Goal: Task Accomplishment & Management: Manage account settings

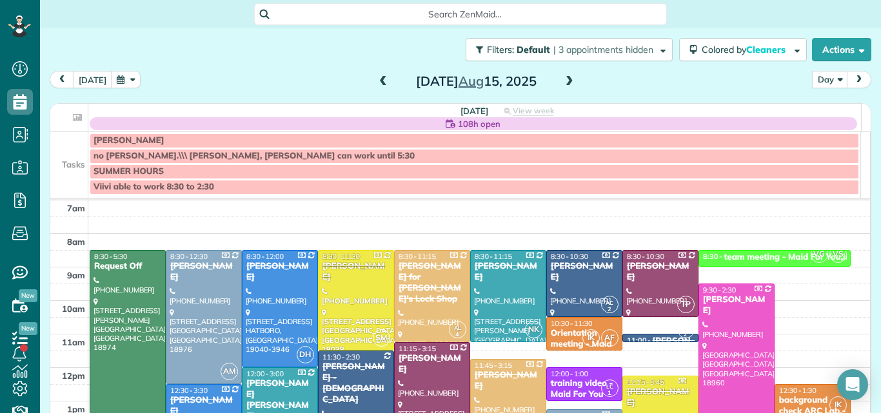
scroll to position [6, 6]
click at [377, 77] on span at bounding box center [383, 82] width 14 height 12
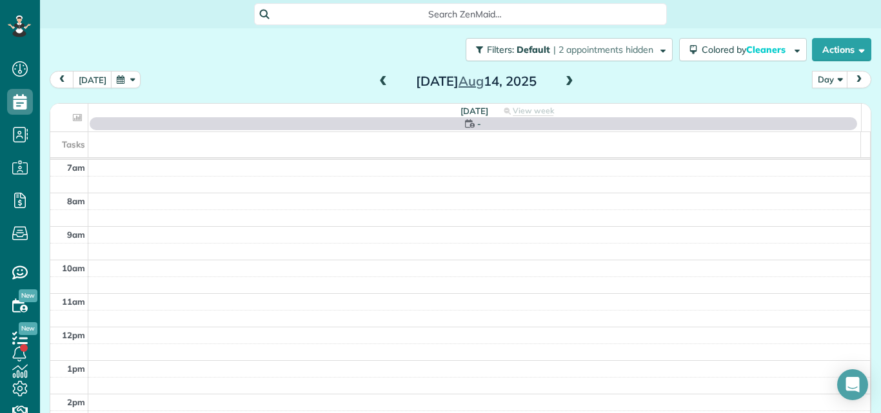
click at [377, 77] on span at bounding box center [383, 82] width 14 height 12
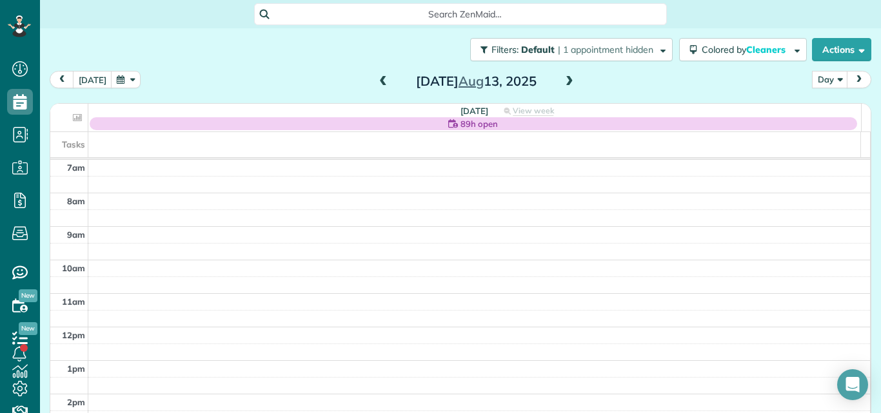
click at [564, 79] on span at bounding box center [569, 82] width 14 height 12
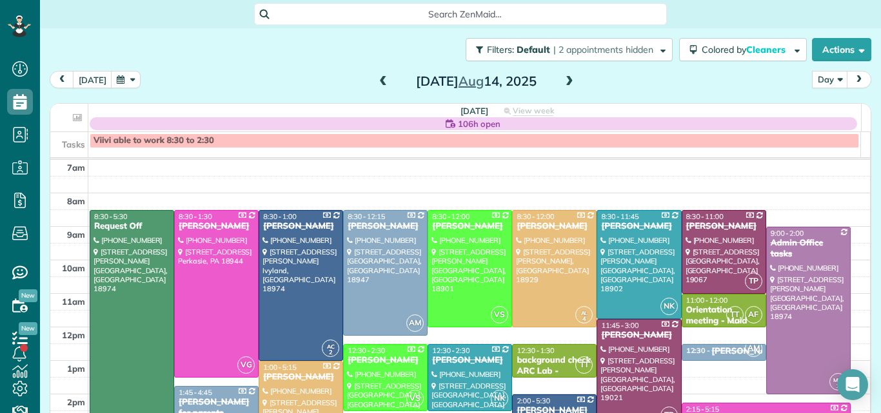
click at [379, 79] on span at bounding box center [383, 82] width 14 height 12
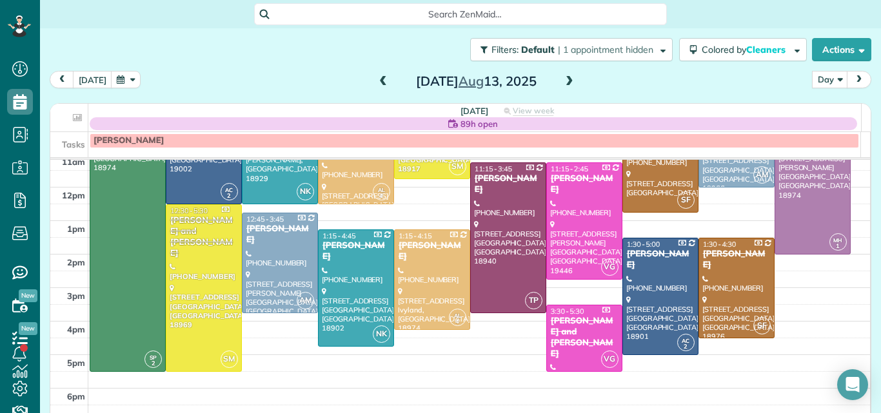
scroll to position [121, 0]
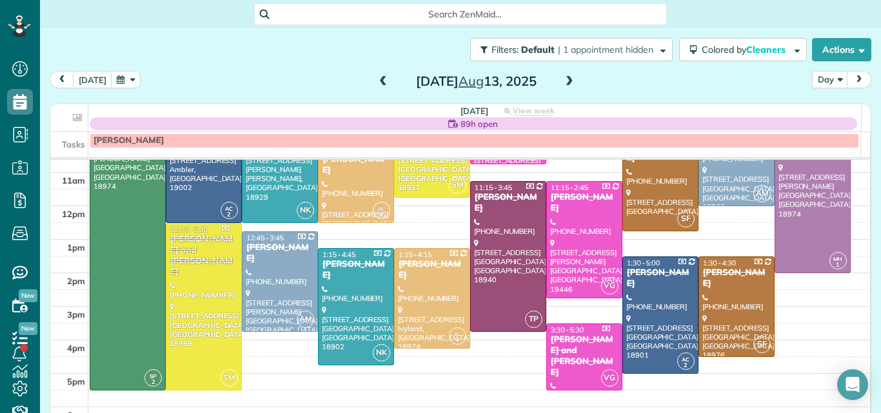
click at [562, 80] on span at bounding box center [569, 82] width 14 height 12
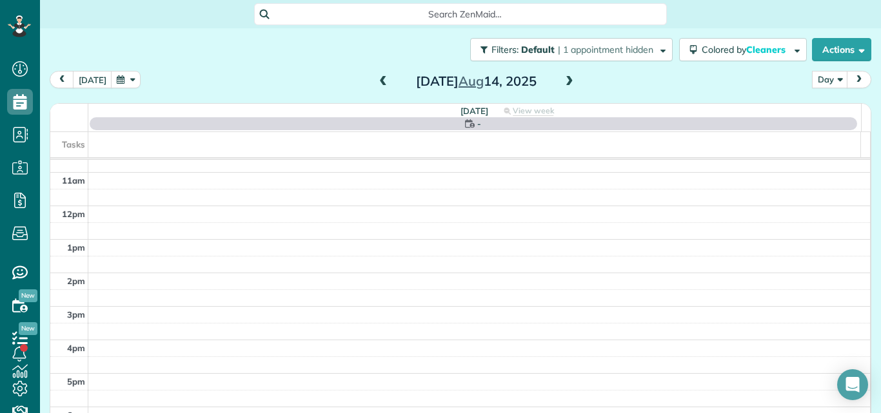
scroll to position [0, 0]
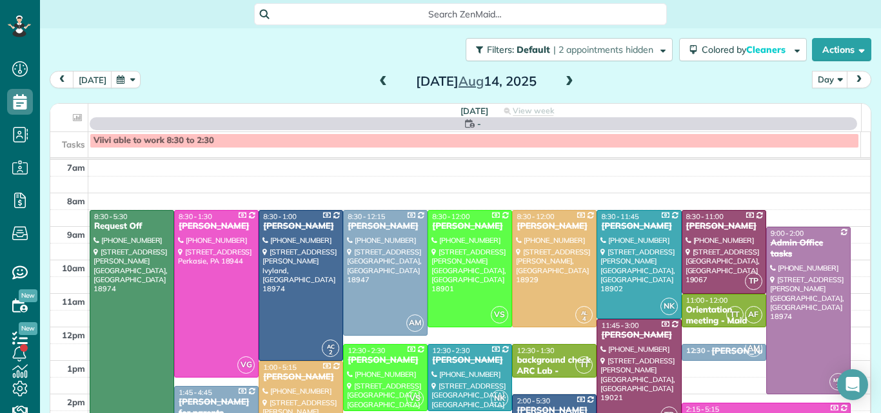
click at [562, 80] on span at bounding box center [569, 82] width 14 height 12
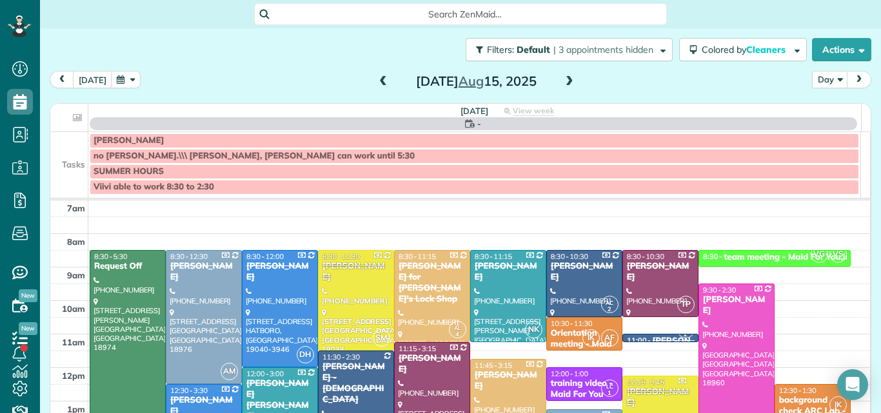
click at [562, 80] on span at bounding box center [569, 82] width 14 height 12
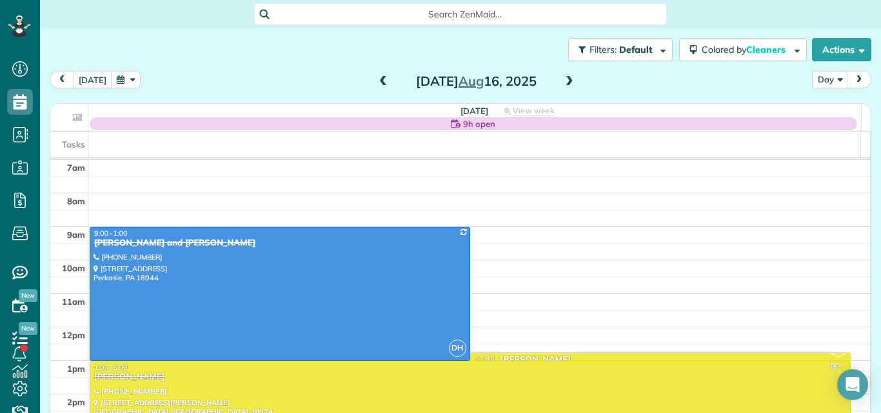
click at [562, 80] on span at bounding box center [569, 82] width 14 height 12
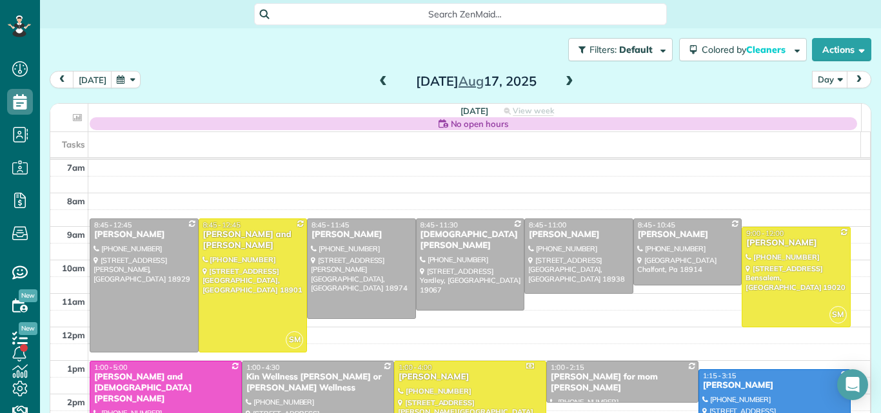
click at [562, 80] on span at bounding box center [569, 82] width 14 height 12
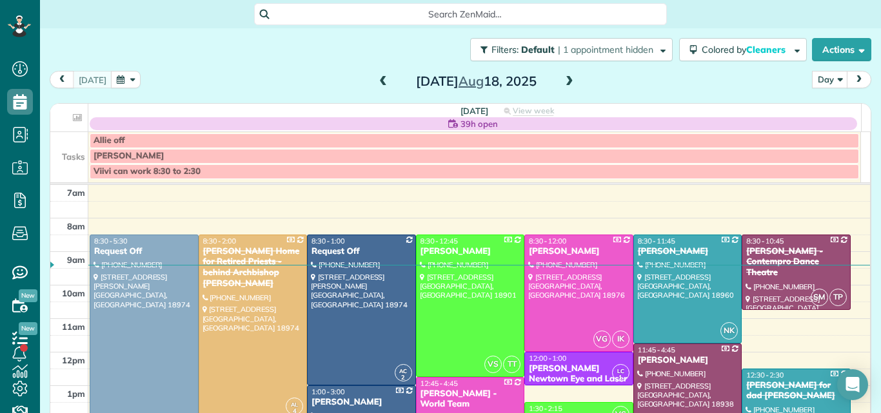
click at [376, 81] on span at bounding box center [383, 82] width 14 height 12
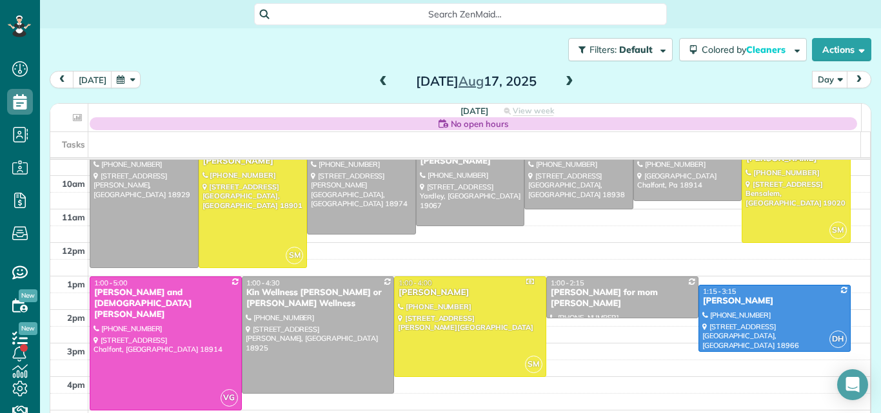
scroll to position [87, 0]
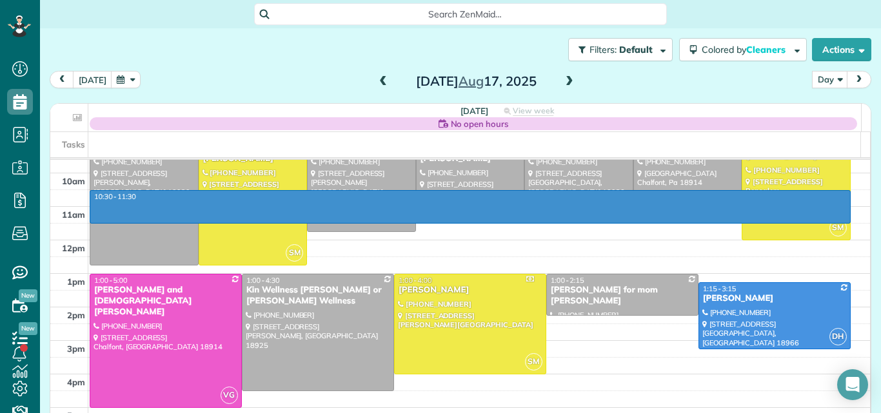
drag, startPoint x: 838, startPoint y: 222, endPoint x: 837, endPoint y: 197, distance: 25.2
click at [837, 197] on tbody "7am 8am 9am 10am 11am 12pm 1pm 2pm 3pm 4pm 5pm 6pm 7pm 8pm" at bounding box center [460, 307] width 820 height 469
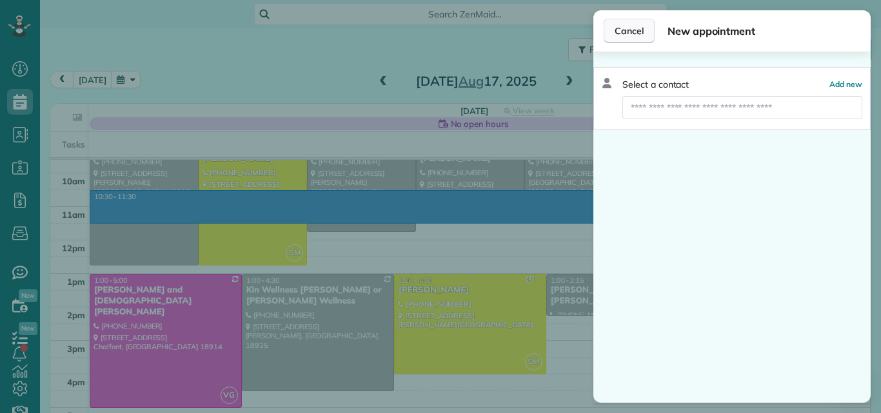
click at [640, 26] on span "Cancel" at bounding box center [629, 31] width 29 height 13
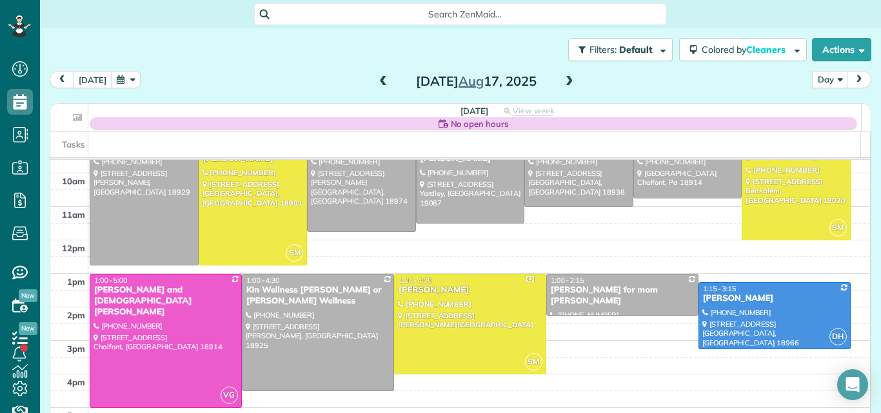
click at [377, 80] on span at bounding box center [383, 82] width 14 height 12
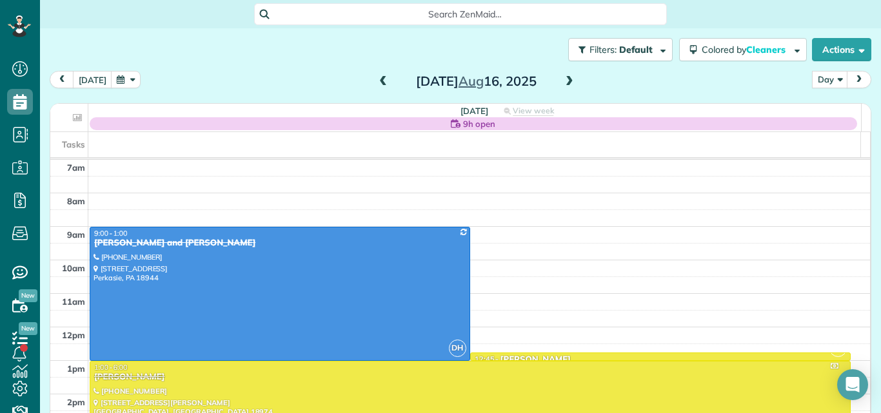
click at [377, 80] on span at bounding box center [383, 82] width 14 height 12
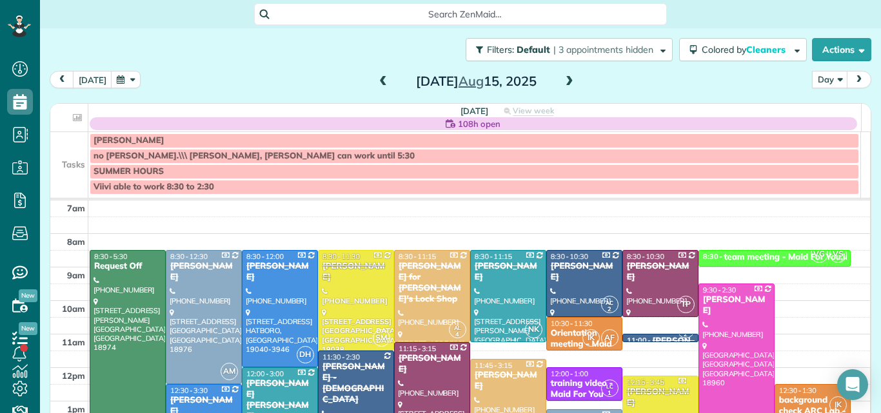
click at [377, 80] on span at bounding box center [383, 82] width 14 height 12
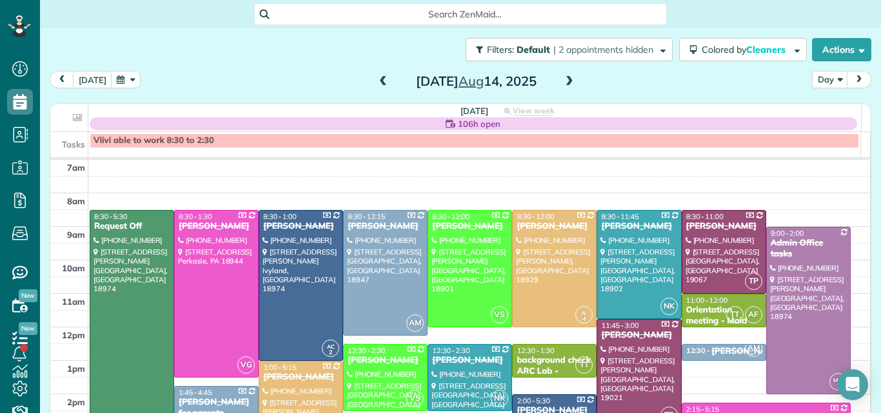
click at [377, 80] on span at bounding box center [383, 82] width 14 height 12
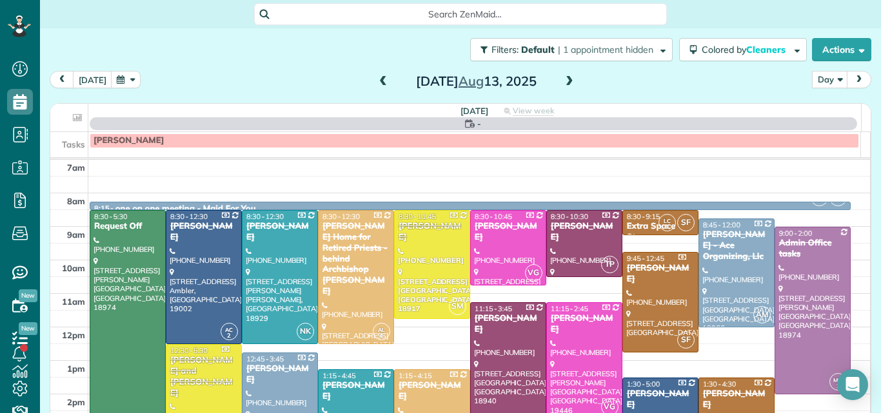
click at [377, 80] on span at bounding box center [383, 82] width 14 height 12
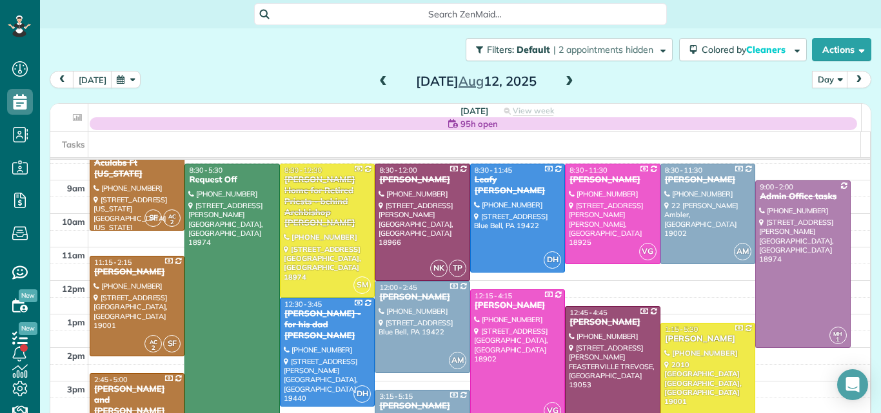
scroll to position [11, 0]
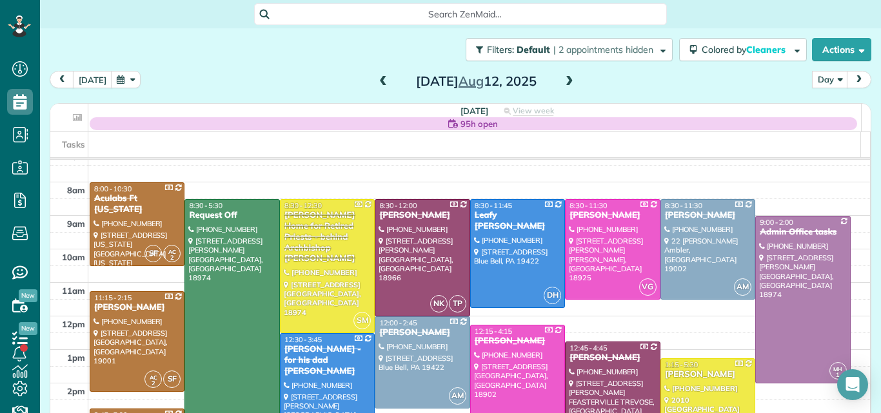
click at [868, 183] on div "Filters: Default | 2 appointments hidden Colored by Cleaners Color by Cleaner C…" at bounding box center [460, 207] width 841 height 359
click at [90, 79] on button "[DATE]" at bounding box center [92, 79] width 39 height 17
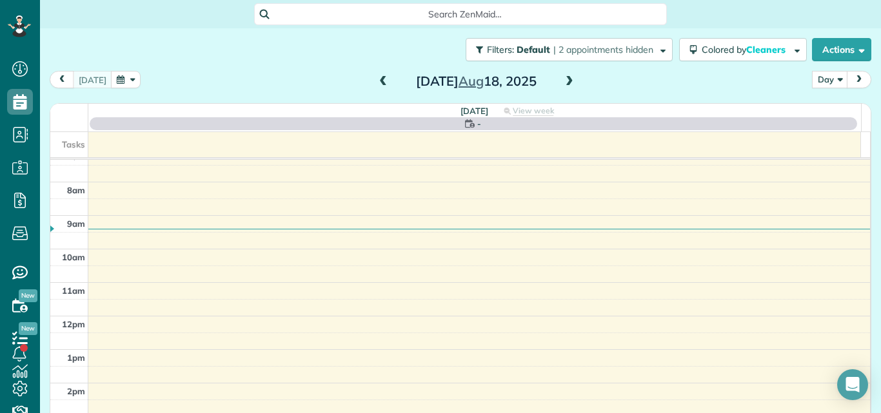
scroll to position [0, 0]
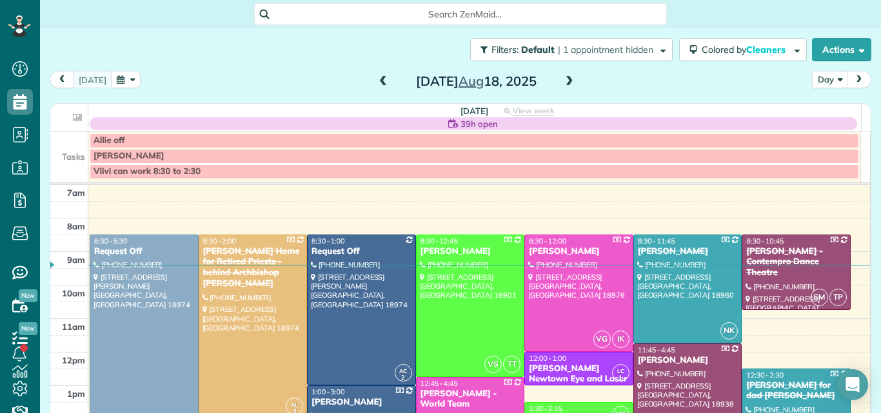
click at [562, 79] on span at bounding box center [569, 82] width 14 height 12
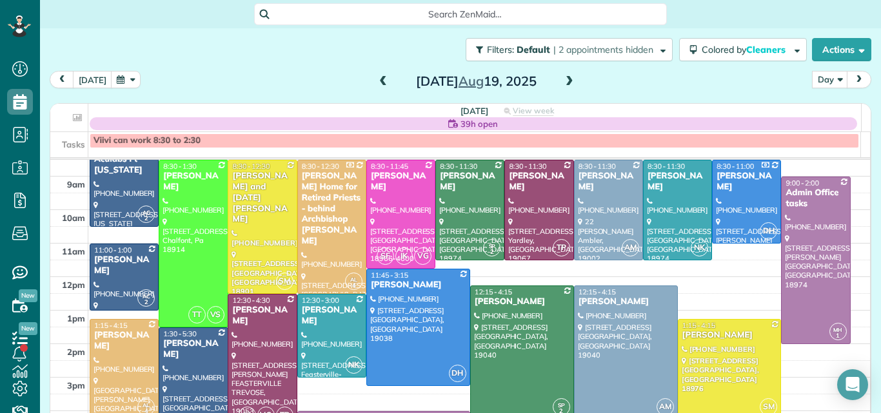
scroll to position [80, 0]
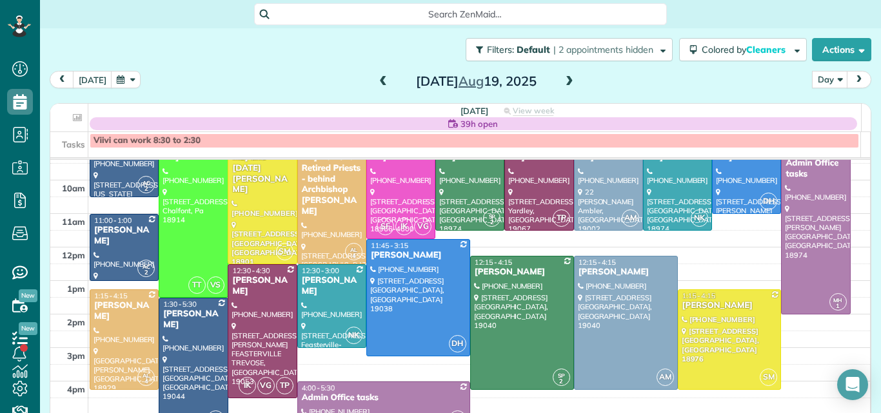
click at [834, 221] on td at bounding box center [479, 222] width 782 height 17
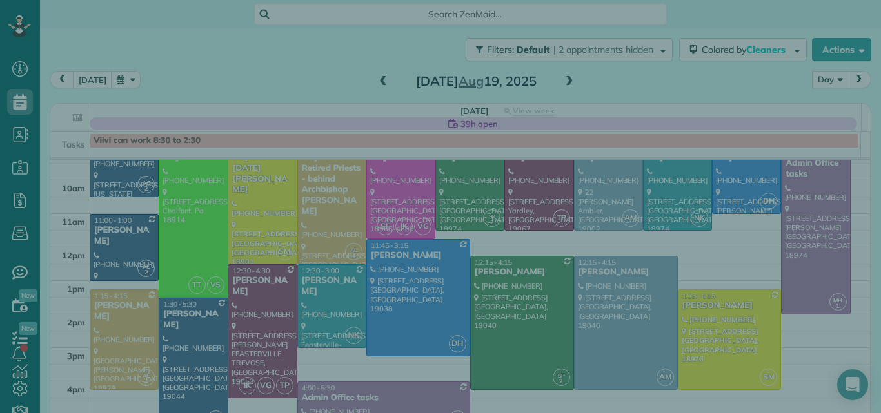
click at [834, 221] on div "Select a contact Add new" at bounding box center [731, 227] width 277 height 351
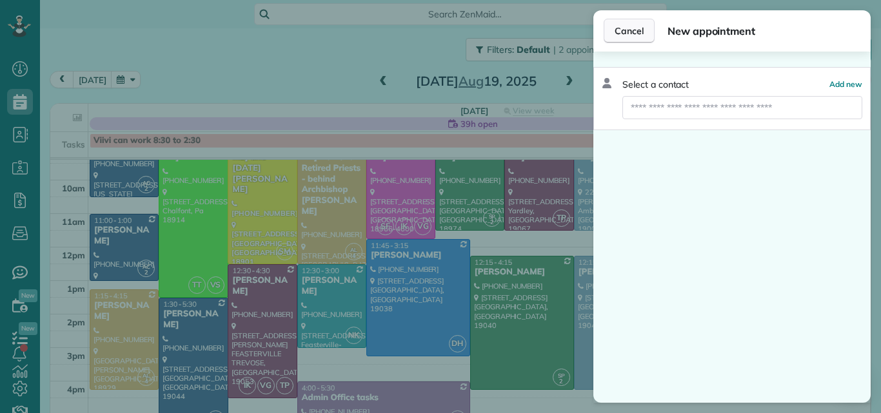
click at [630, 24] on button "Cancel" at bounding box center [629, 31] width 51 height 25
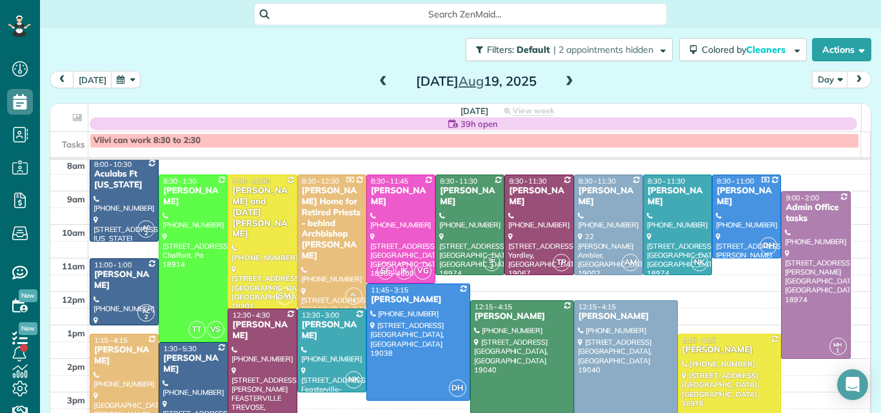
scroll to position [42, 0]
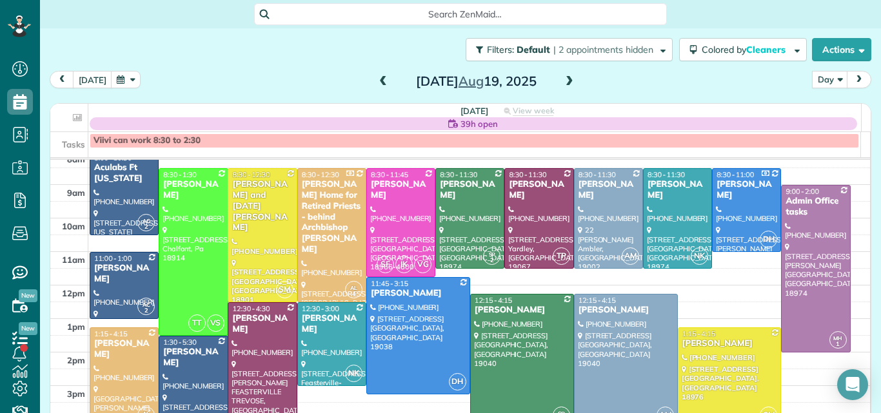
click at [562, 83] on span at bounding box center [569, 82] width 14 height 12
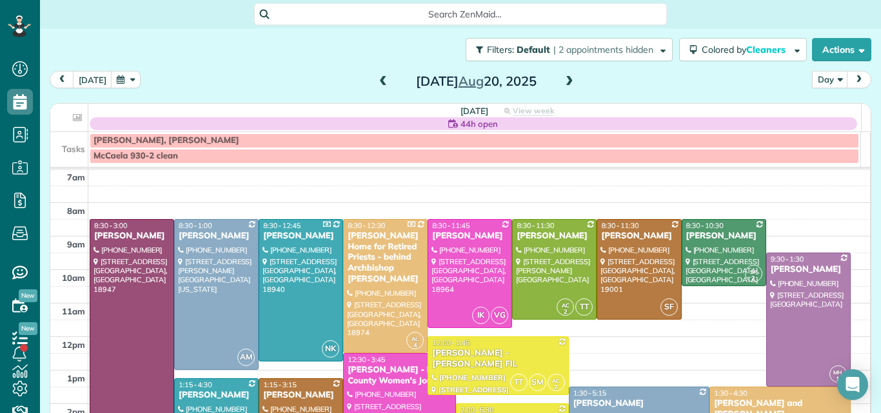
click at [562, 83] on span at bounding box center [569, 82] width 14 height 12
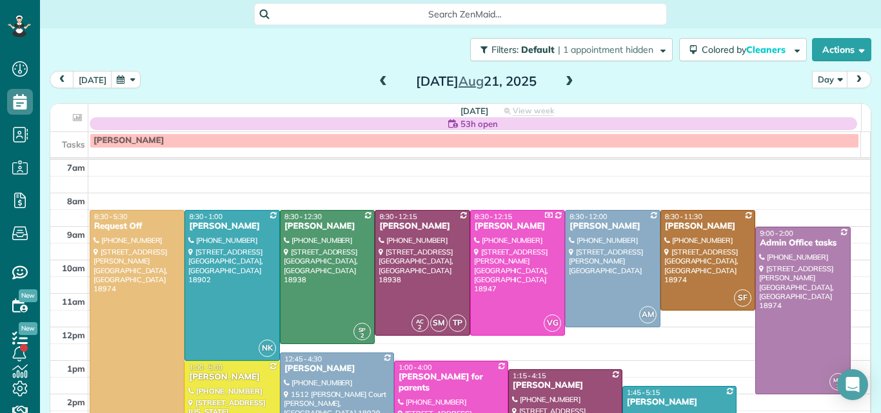
click at [377, 81] on span at bounding box center [383, 82] width 14 height 12
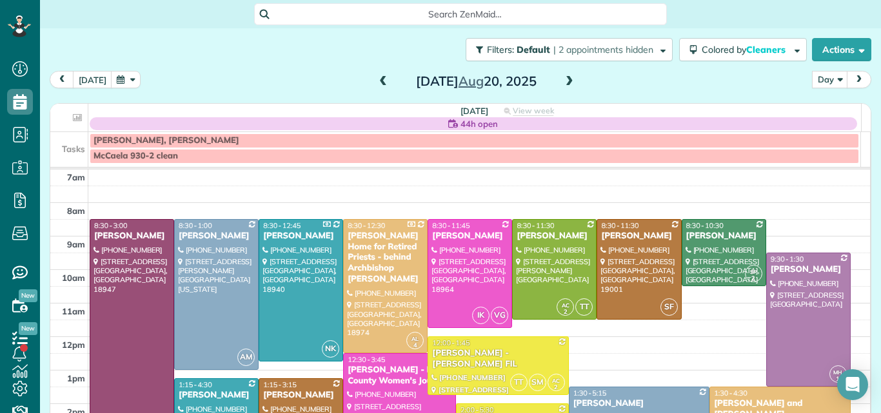
click at [379, 84] on span at bounding box center [383, 82] width 14 height 12
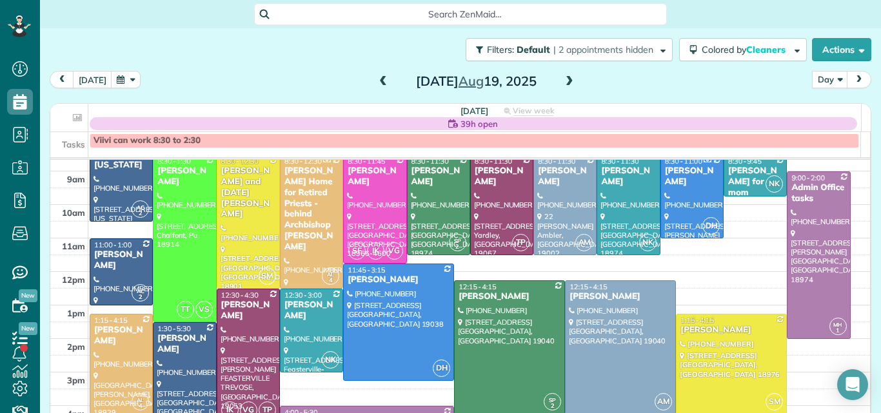
scroll to position [45, 0]
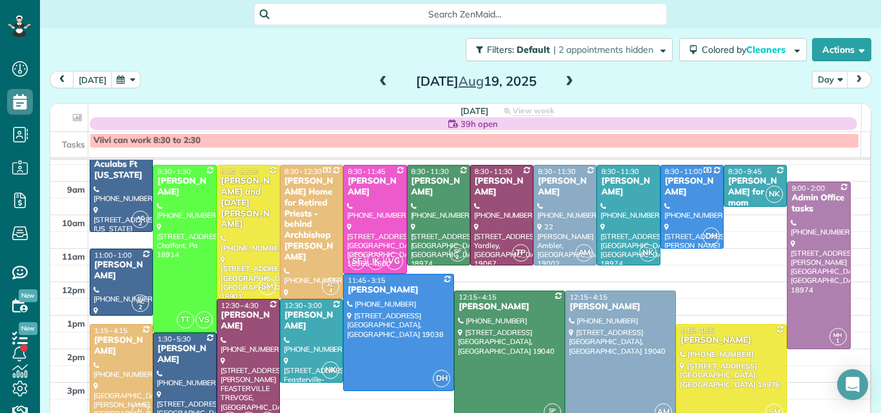
click at [376, 79] on span at bounding box center [383, 82] width 14 height 12
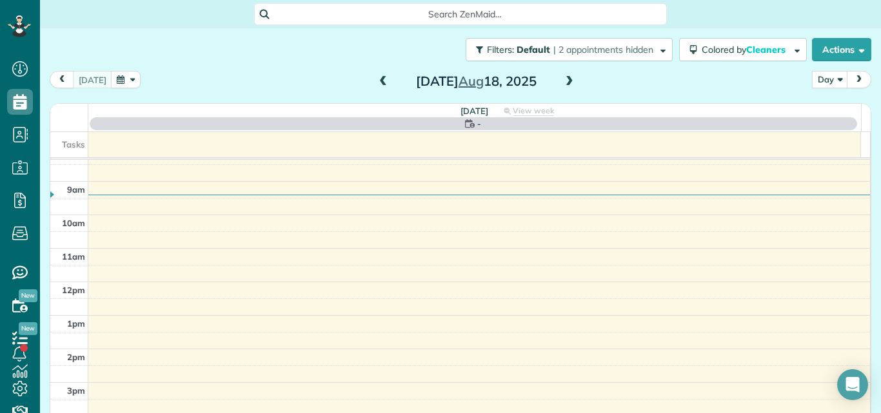
scroll to position [0, 0]
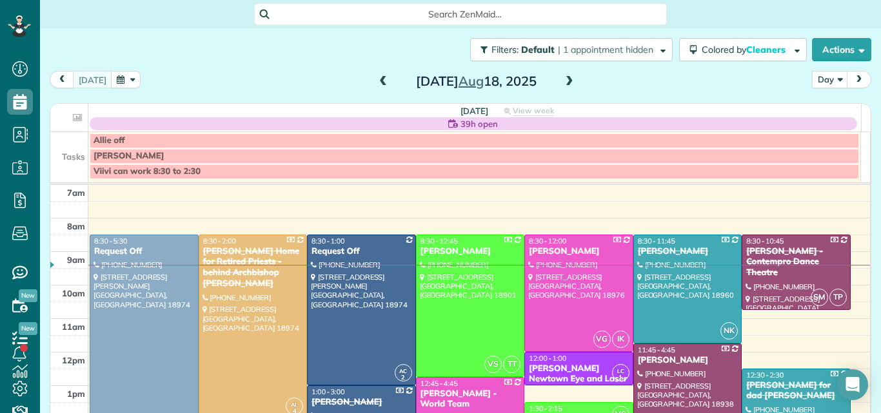
click at [562, 79] on span at bounding box center [569, 82] width 14 height 12
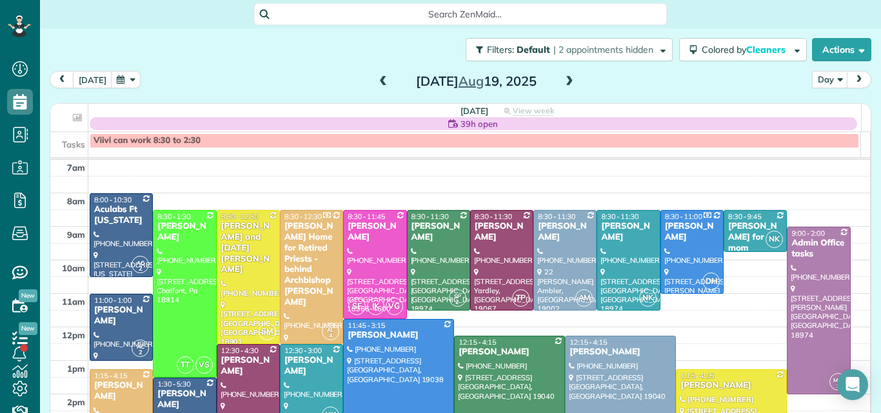
click at [562, 79] on span at bounding box center [569, 82] width 14 height 12
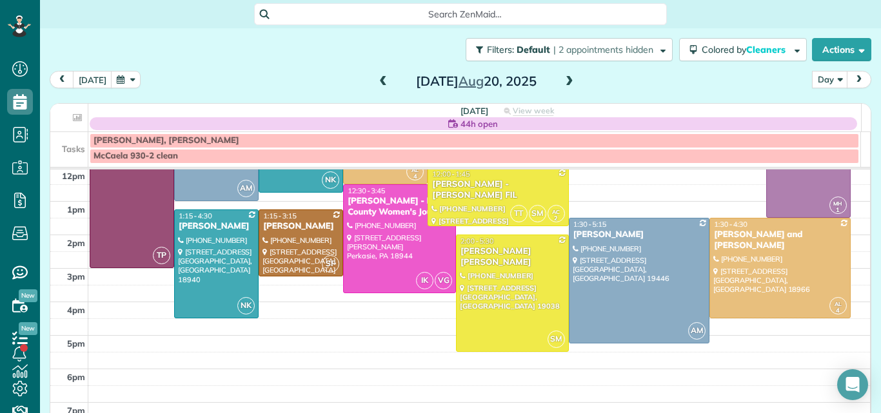
click at [820, 296] on link "AL 4 1:30 - 4:30 Marilyn and Nelson Snyderman (215) 322-0985 135 Toll Drive Sou…" at bounding box center [779, 268] width 141 height 101
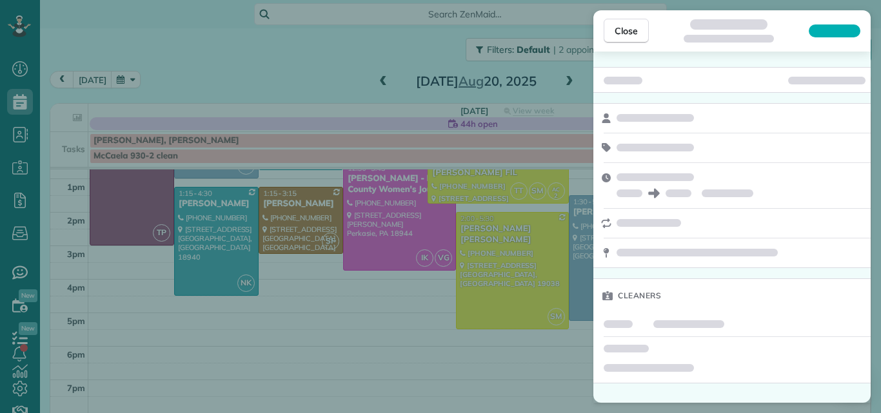
drag, startPoint x: 819, startPoint y: 297, endPoint x: 834, endPoint y: 241, distance: 57.4
click at [834, 241] on div "Close Cleaners" at bounding box center [440, 206] width 881 height 413
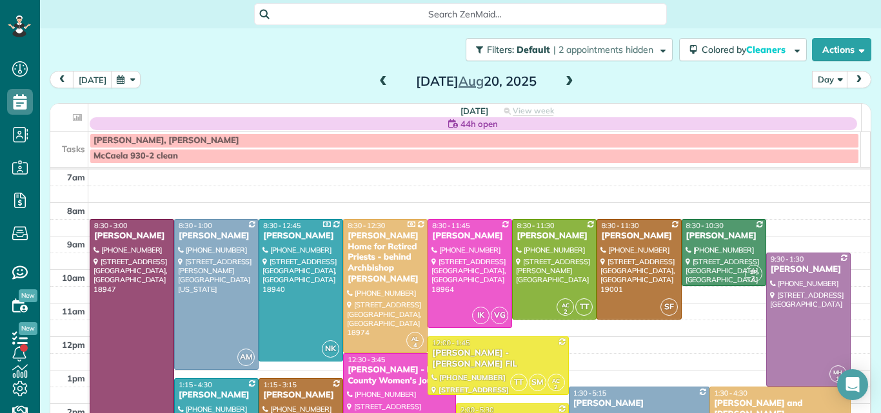
click at [859, 168] on hr at bounding box center [460, 168] width 820 height 3
click at [377, 81] on span at bounding box center [383, 82] width 14 height 12
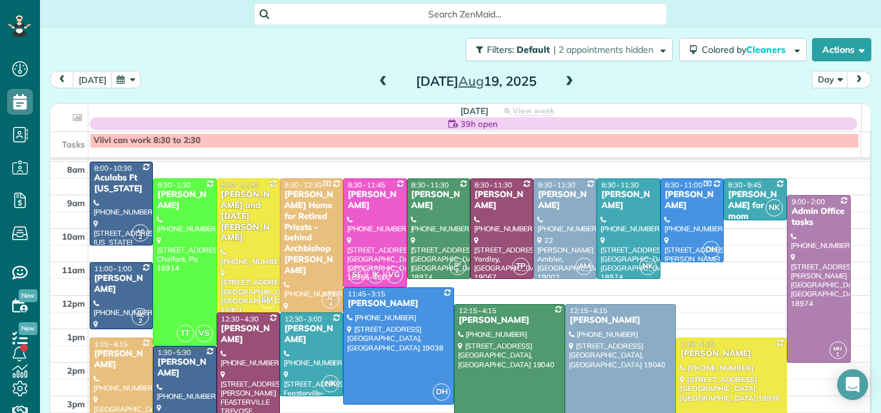
scroll to position [35, 0]
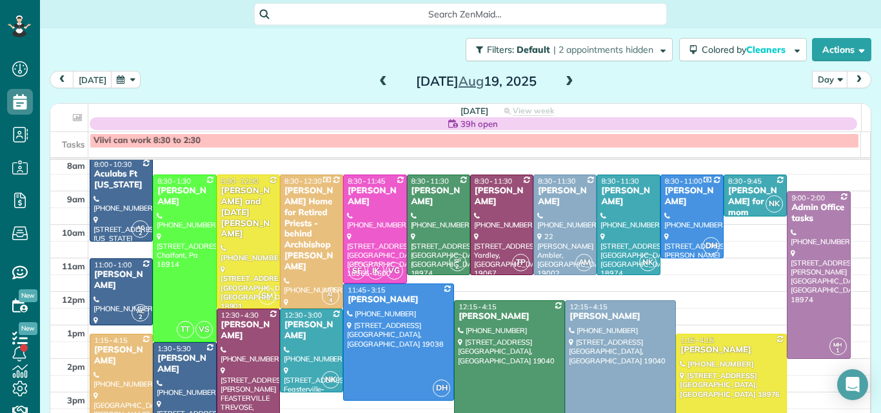
click at [566, 81] on span at bounding box center [569, 82] width 14 height 12
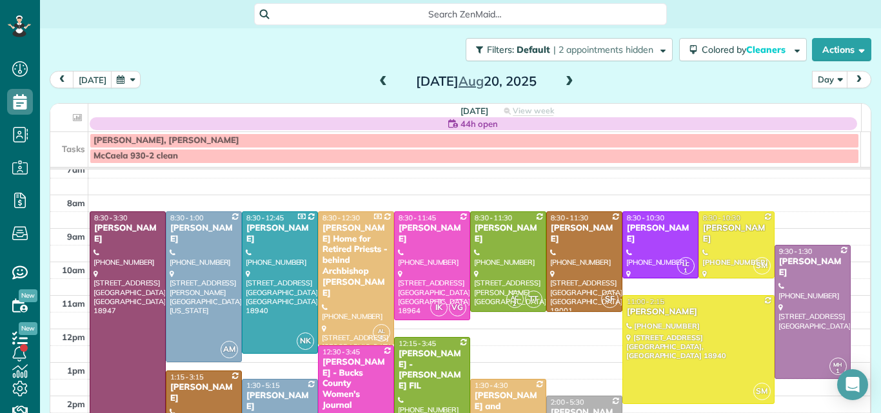
scroll to position [5, 0]
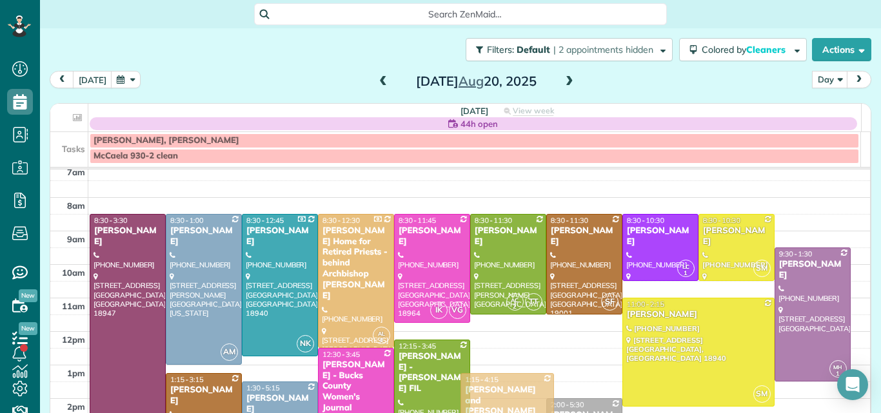
drag, startPoint x: 489, startPoint y: 399, endPoint x: 485, endPoint y: 388, distance: 11.0
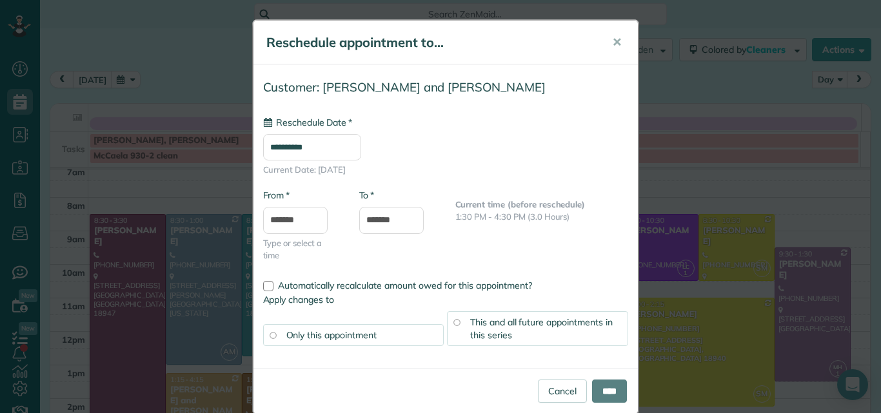
type input "**********"
click at [602, 391] on input "****" at bounding box center [609, 391] width 35 height 23
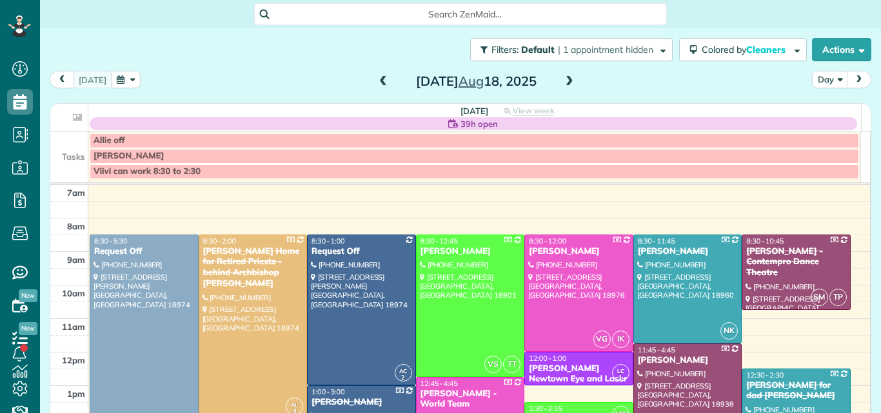
scroll to position [6, 6]
click at [562, 80] on span at bounding box center [569, 82] width 14 height 12
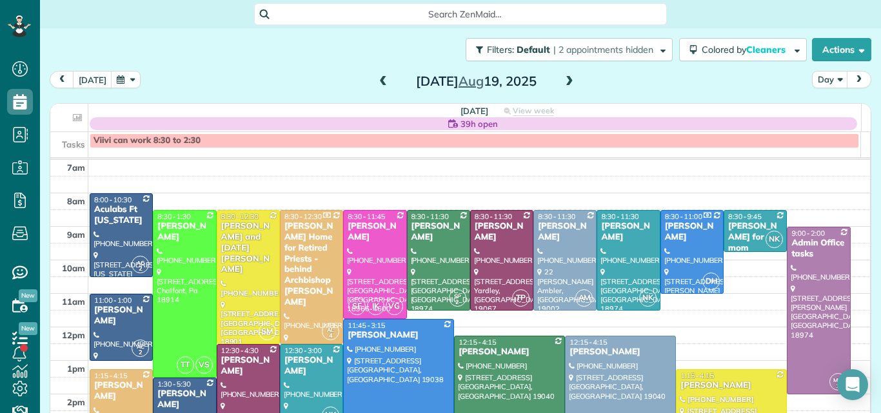
click at [562, 76] on span at bounding box center [569, 82] width 14 height 12
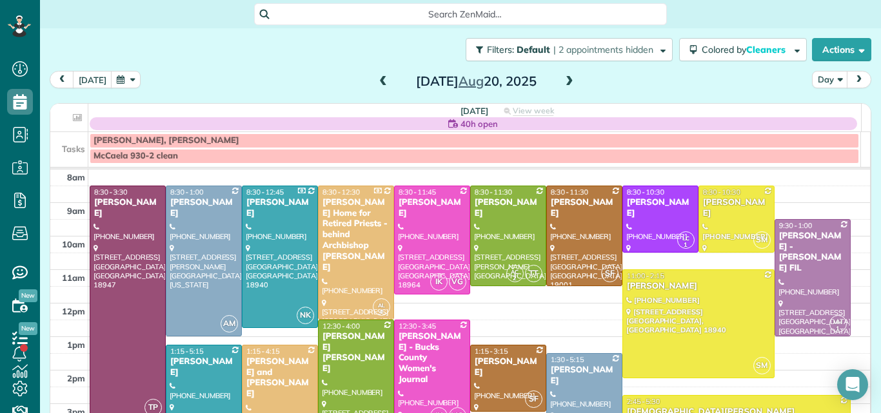
scroll to position [43, 0]
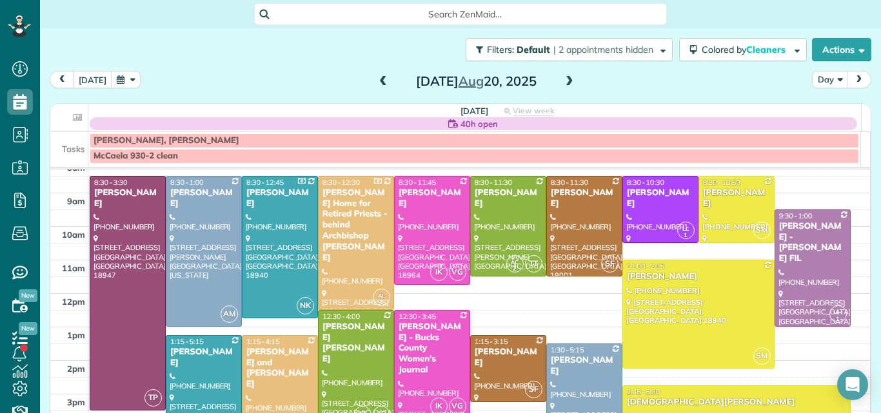
click at [562, 83] on span at bounding box center [569, 82] width 14 height 12
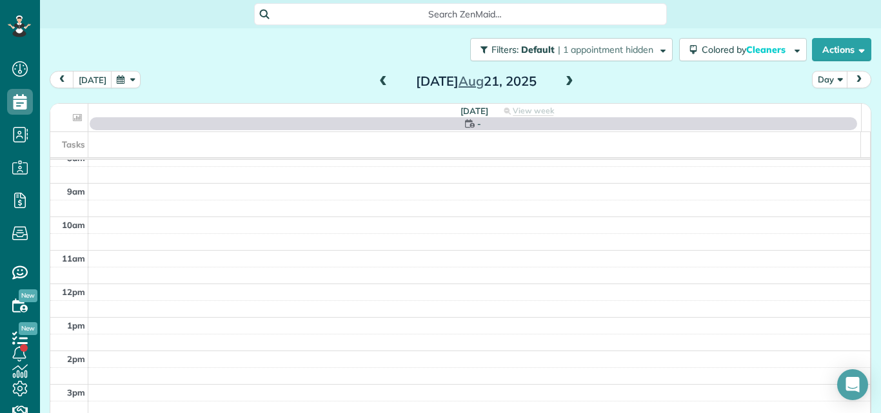
scroll to position [0, 0]
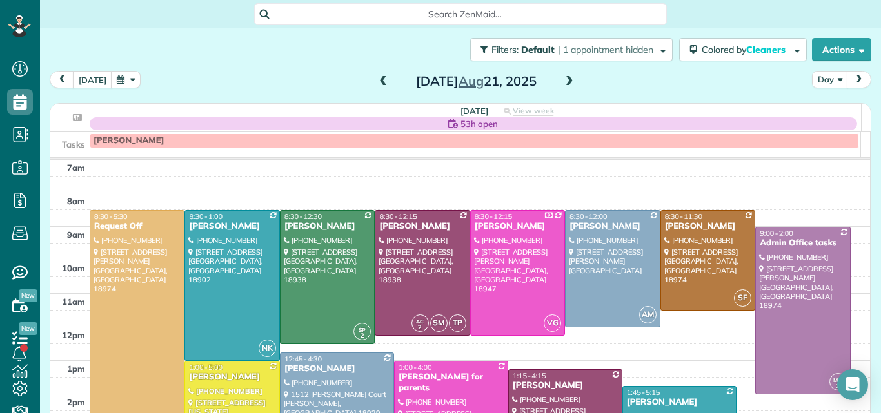
click at [376, 77] on span at bounding box center [383, 82] width 14 height 12
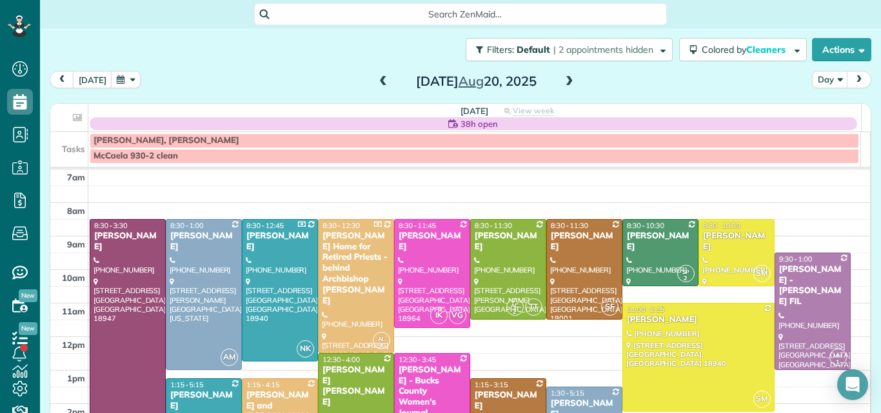
click at [780, 158] on div "McCaela 930-2 clean" at bounding box center [474, 156] width 762 height 11
click at [410, 34] on div "**********" at bounding box center [440, 206] width 881 height 413
click at [378, 81] on span at bounding box center [383, 82] width 14 height 12
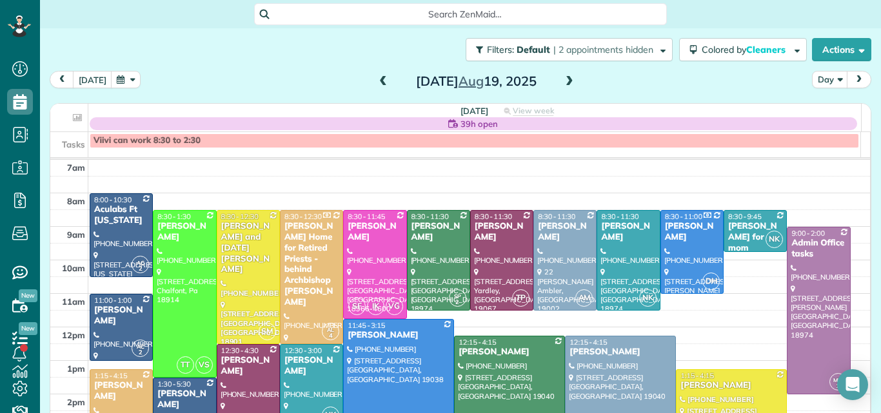
click at [376, 79] on span at bounding box center [383, 82] width 14 height 12
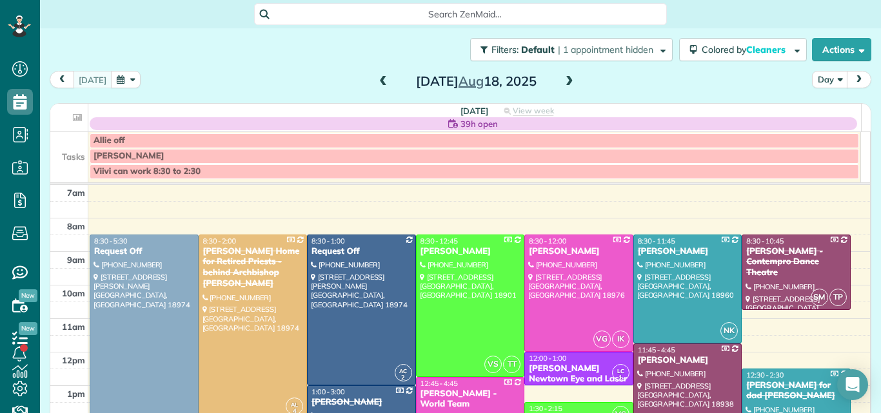
click at [565, 83] on span at bounding box center [569, 82] width 14 height 12
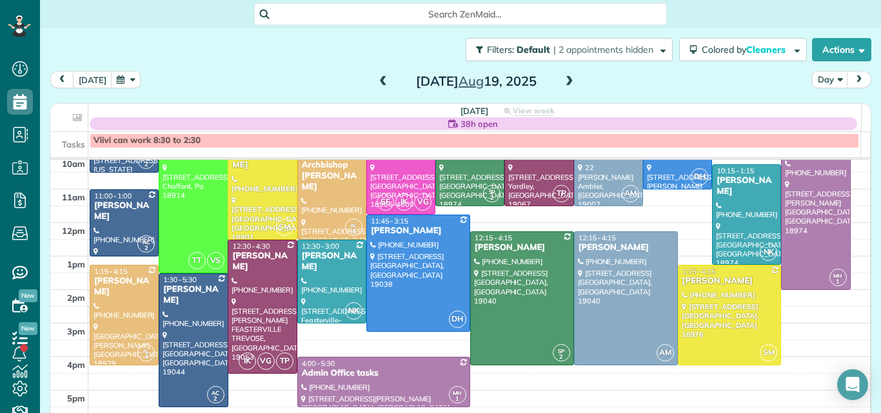
scroll to position [113, 0]
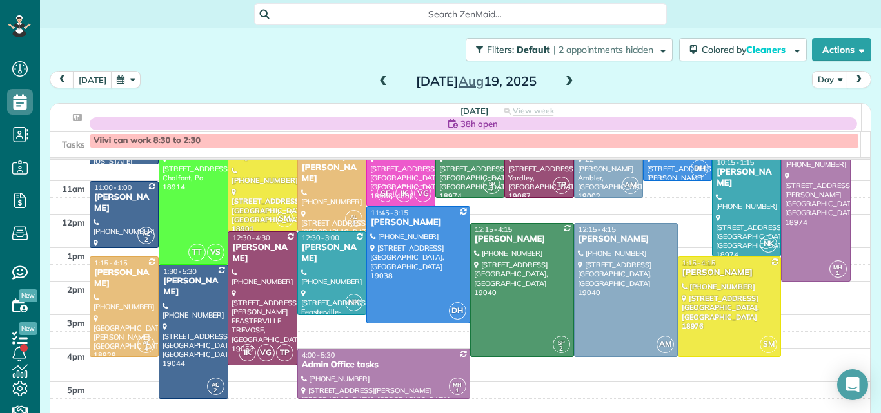
click at [565, 83] on span at bounding box center [569, 82] width 14 height 12
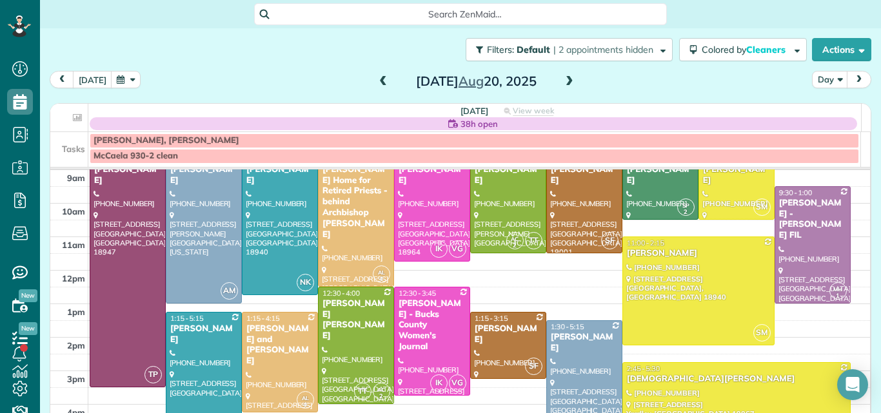
scroll to position [42, 0]
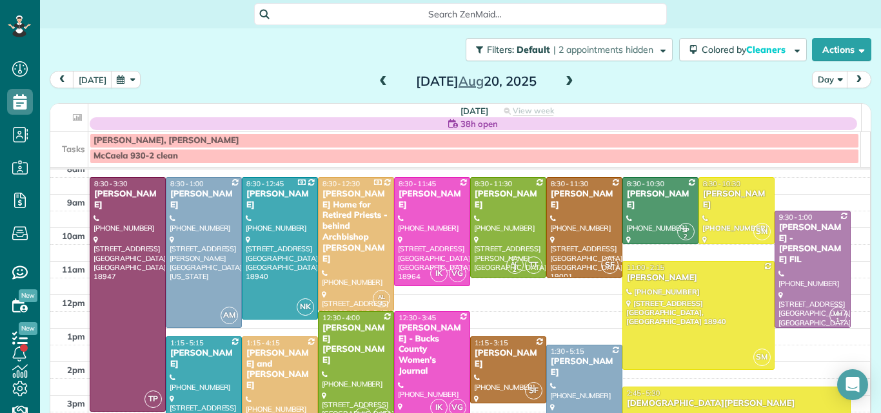
click at [563, 81] on span at bounding box center [569, 82] width 14 height 12
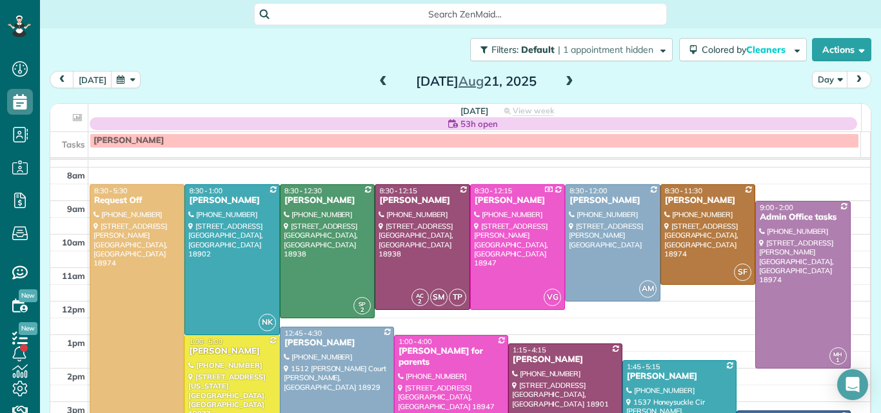
scroll to position [20, 0]
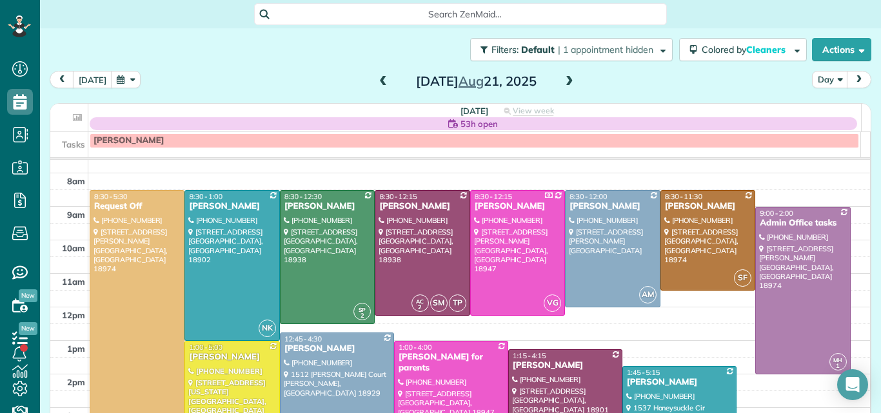
click at [564, 81] on span at bounding box center [569, 82] width 14 height 12
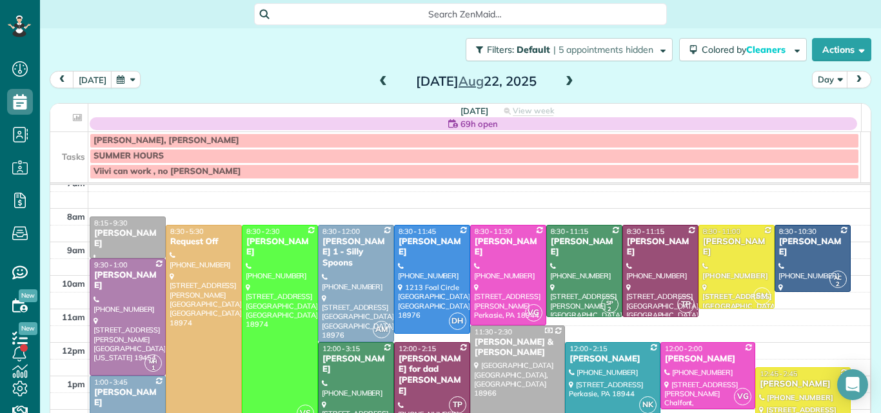
scroll to position [0, 0]
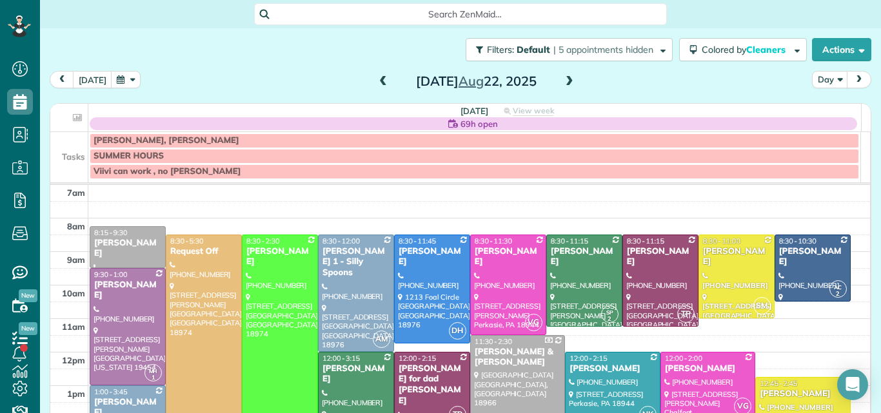
click at [376, 84] on span at bounding box center [383, 82] width 14 height 12
